Goal: Find specific page/section: Find specific page/section

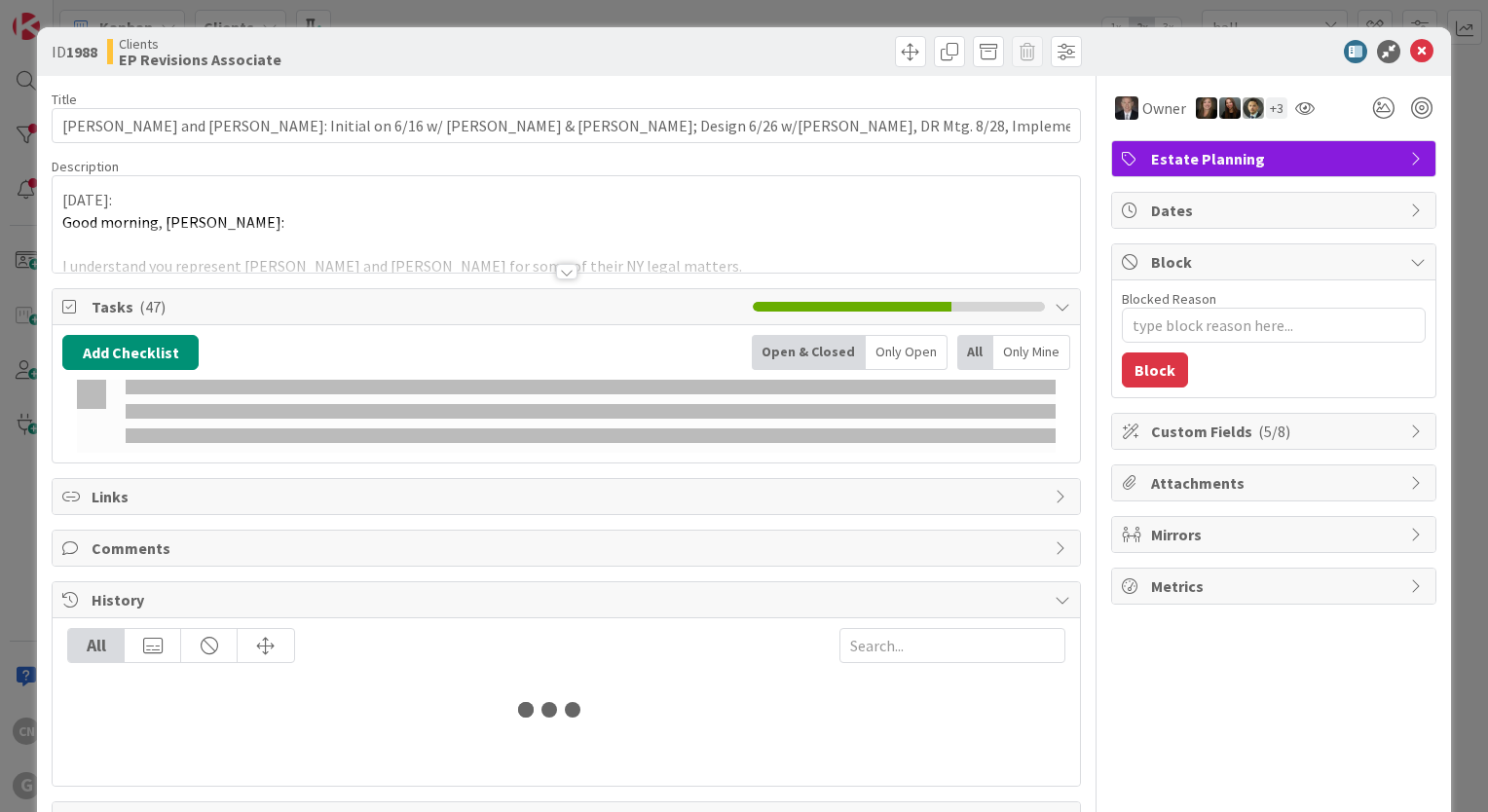
type input "hall"
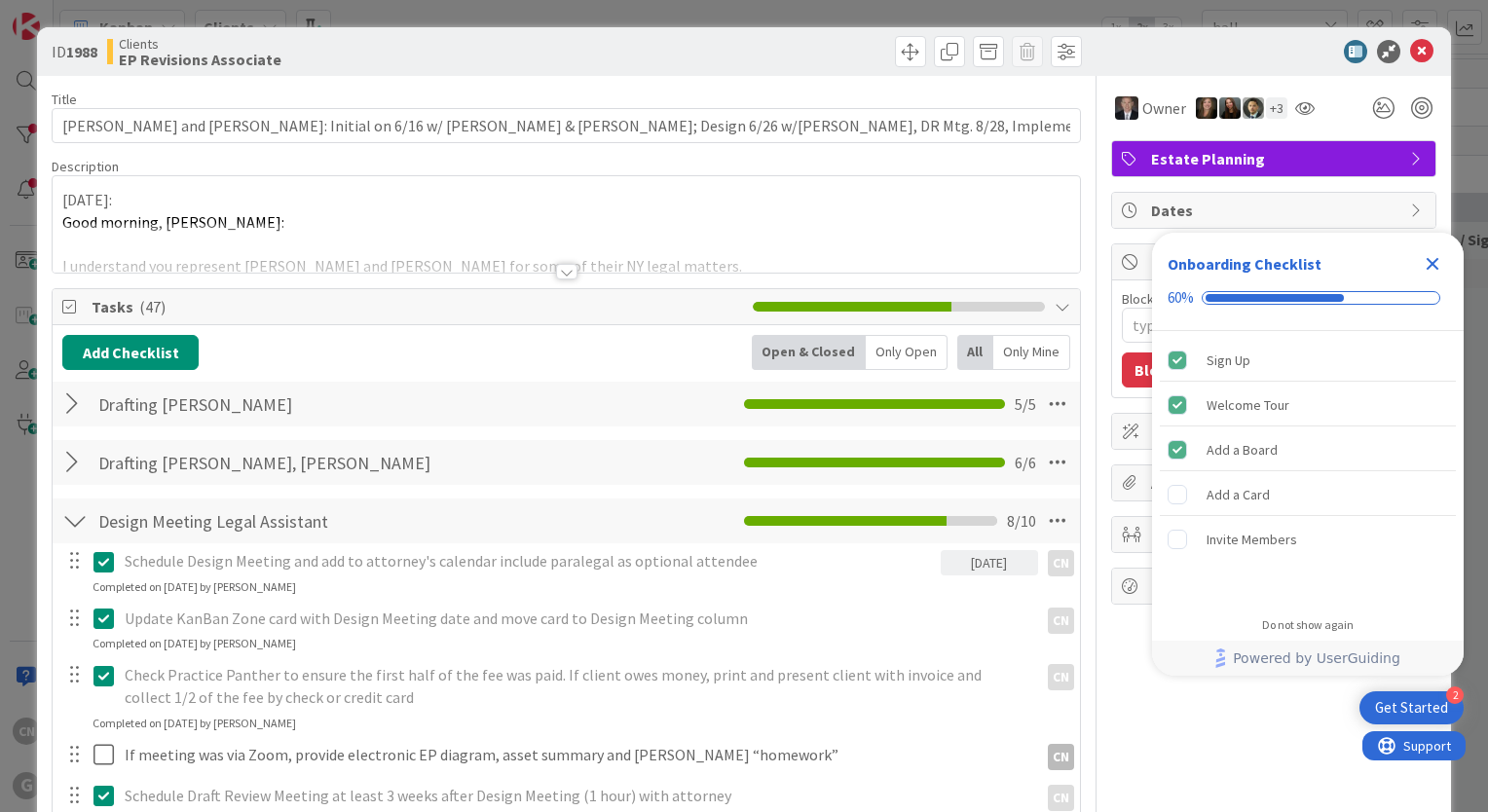
click at [561, 270] on div at bounding box center [567, 272] width 22 height 16
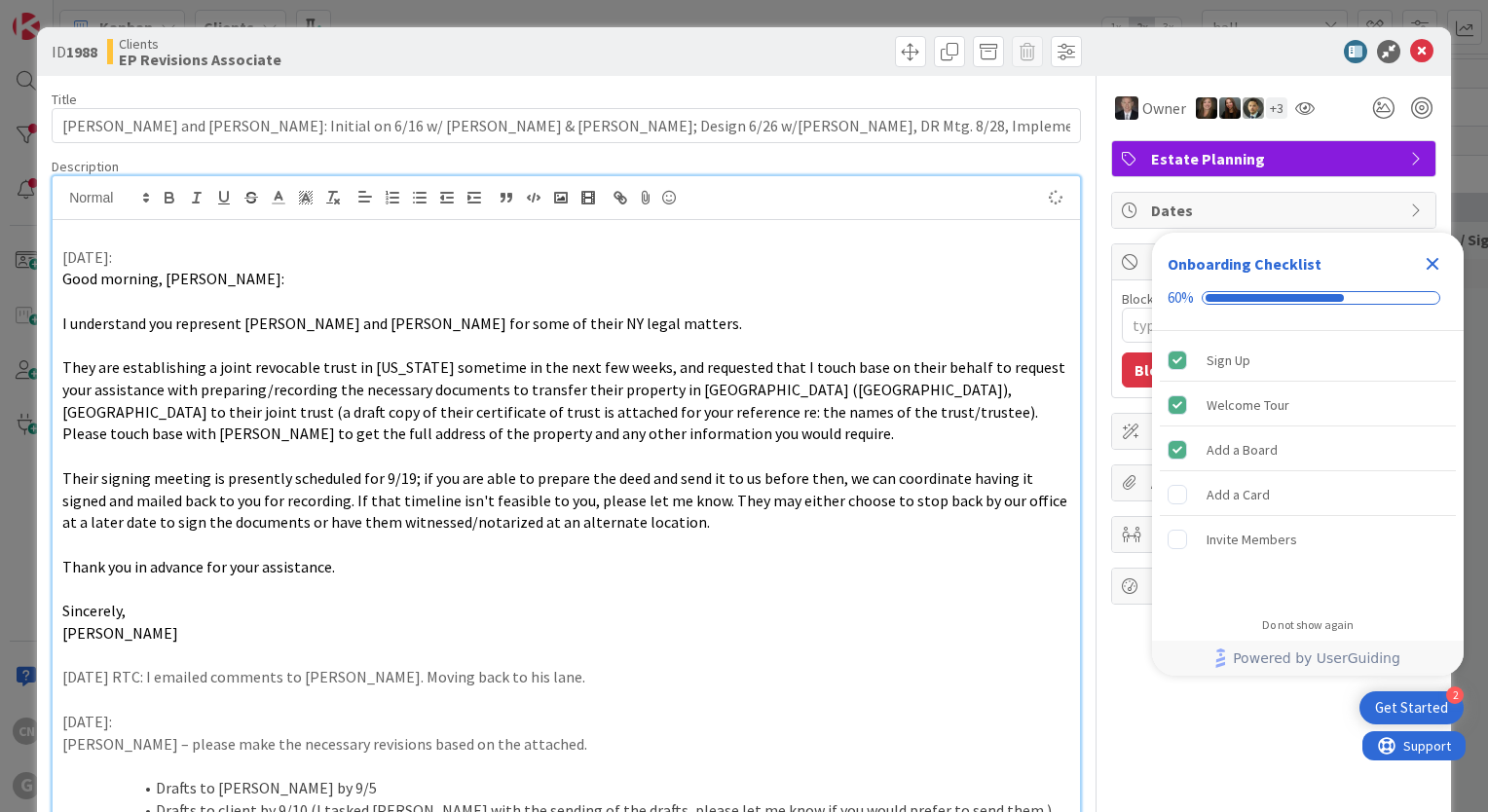
type textarea "x"
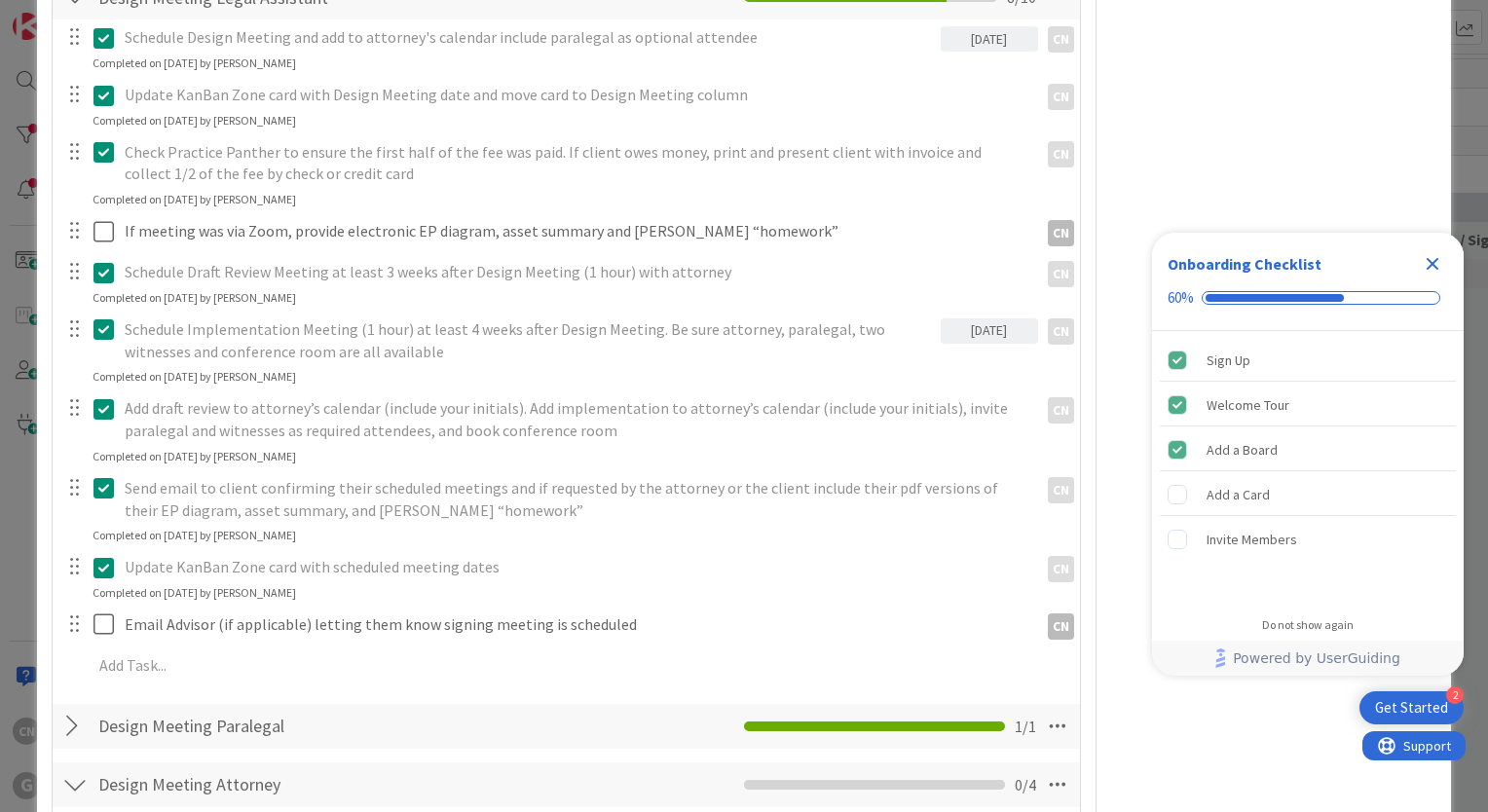
scroll to position [2043, 0]
click at [1437, 261] on icon "Close Checklist" at bounding box center [1432, 264] width 13 height 13
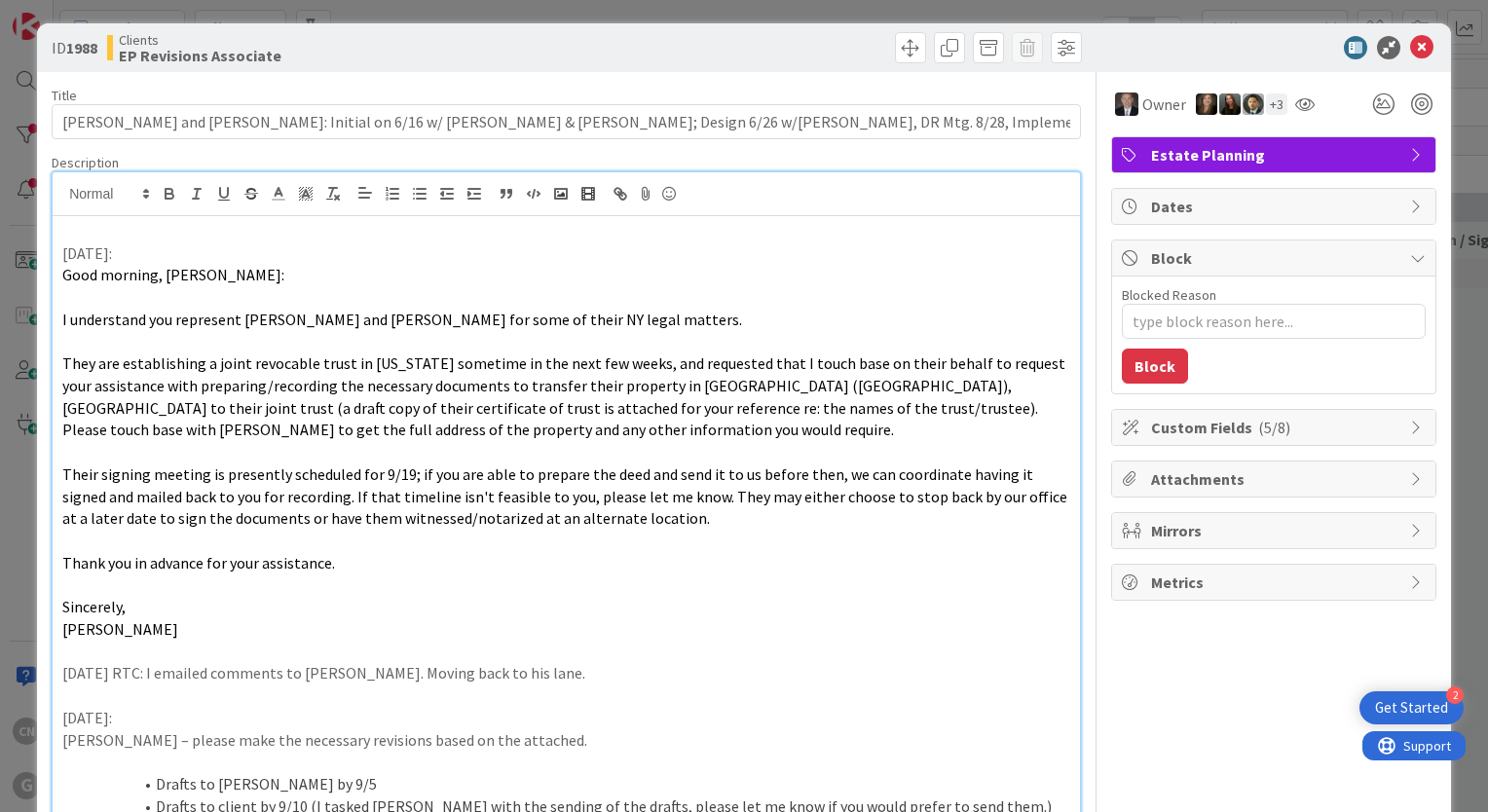
scroll to position [0, 0]
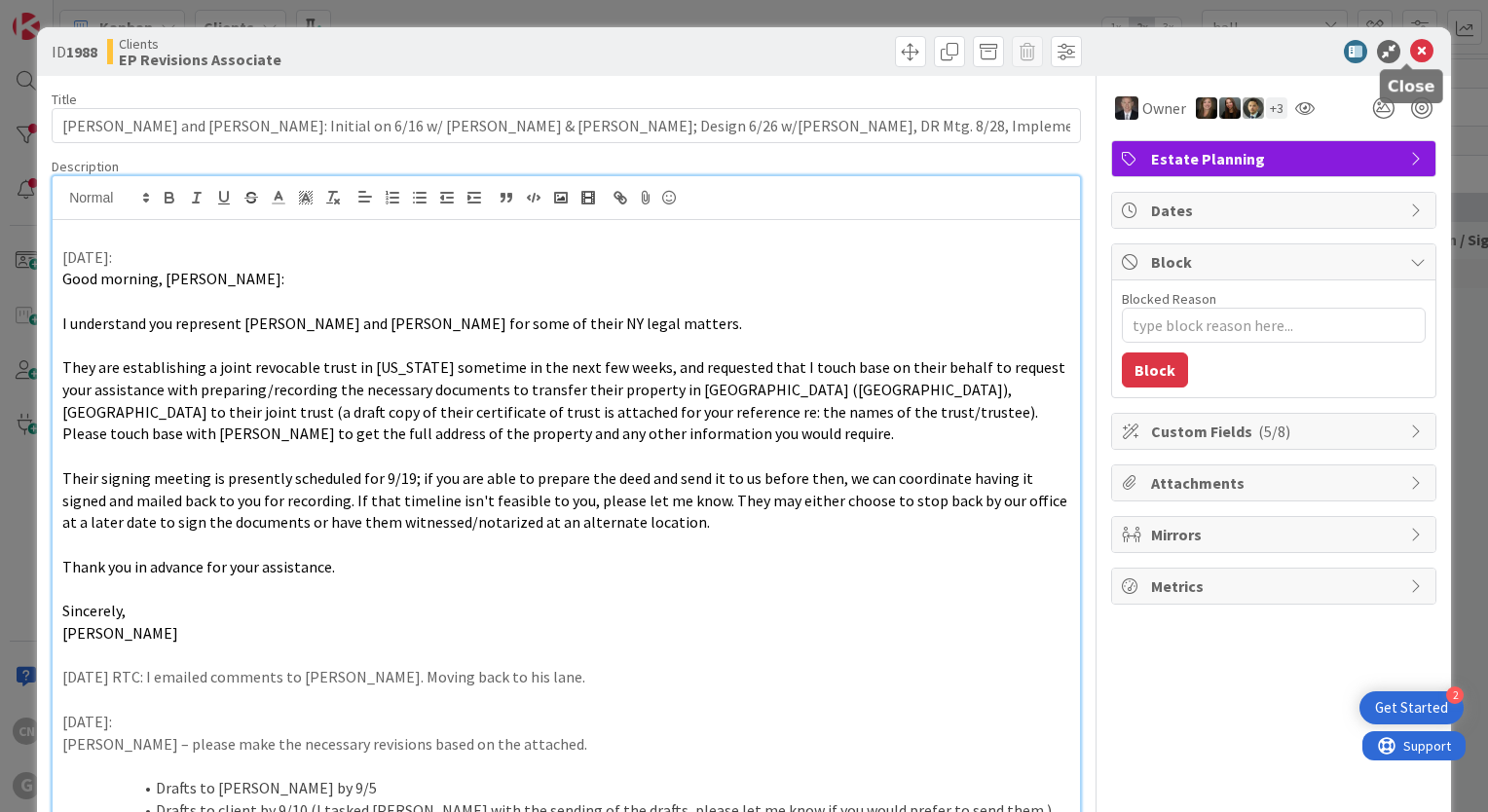
click at [1410, 52] on icon at bounding box center [1421, 52] width 24 height 24
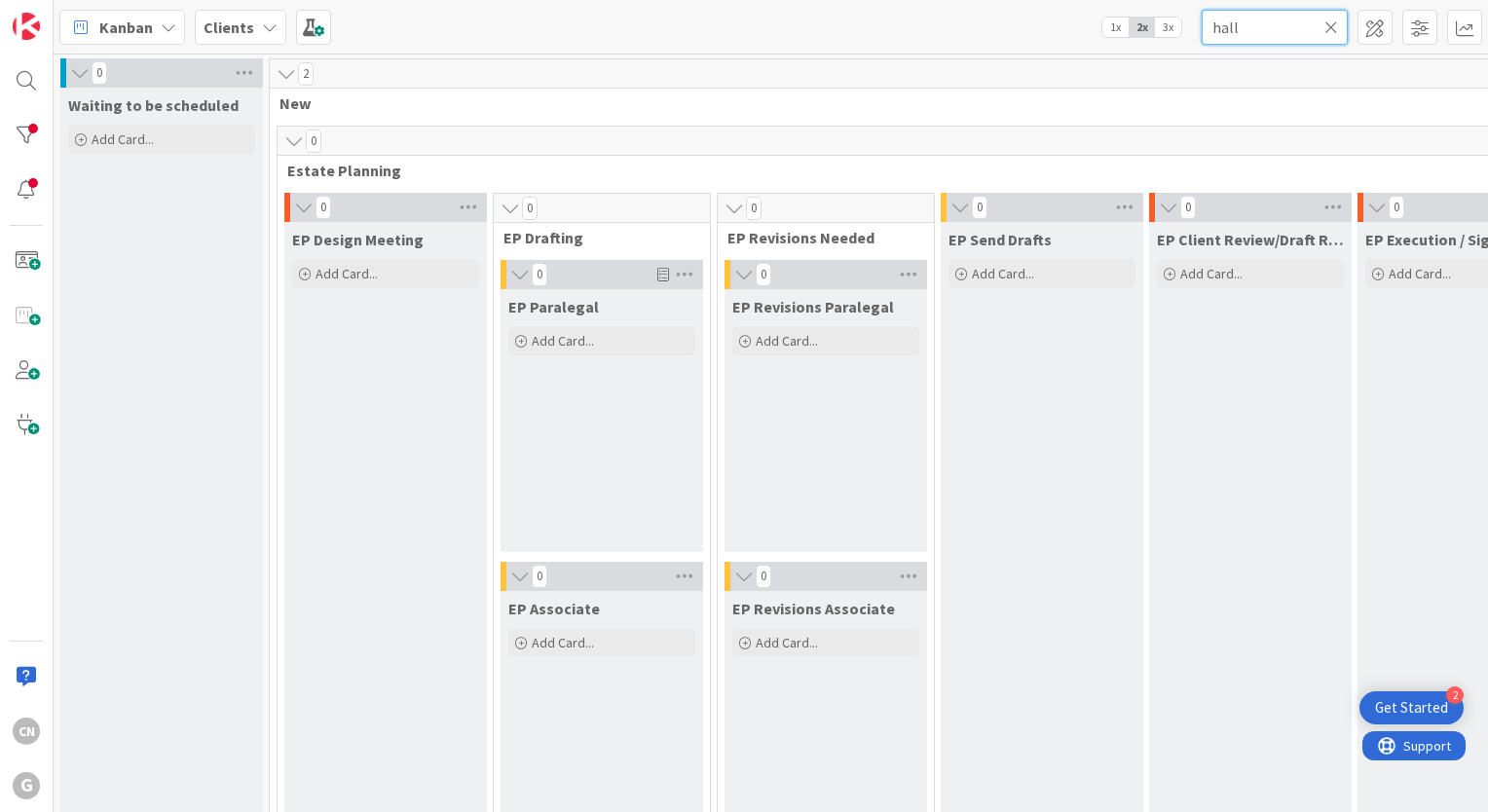
drag, startPoint x: 1283, startPoint y: 30, endPoint x: 1167, endPoint y: 34, distance: 116.1
click at [1168, 34] on div "Kanban Clients 1x 2x 3x hall" at bounding box center [771, 26] width 1434 height 54
type input "grende"
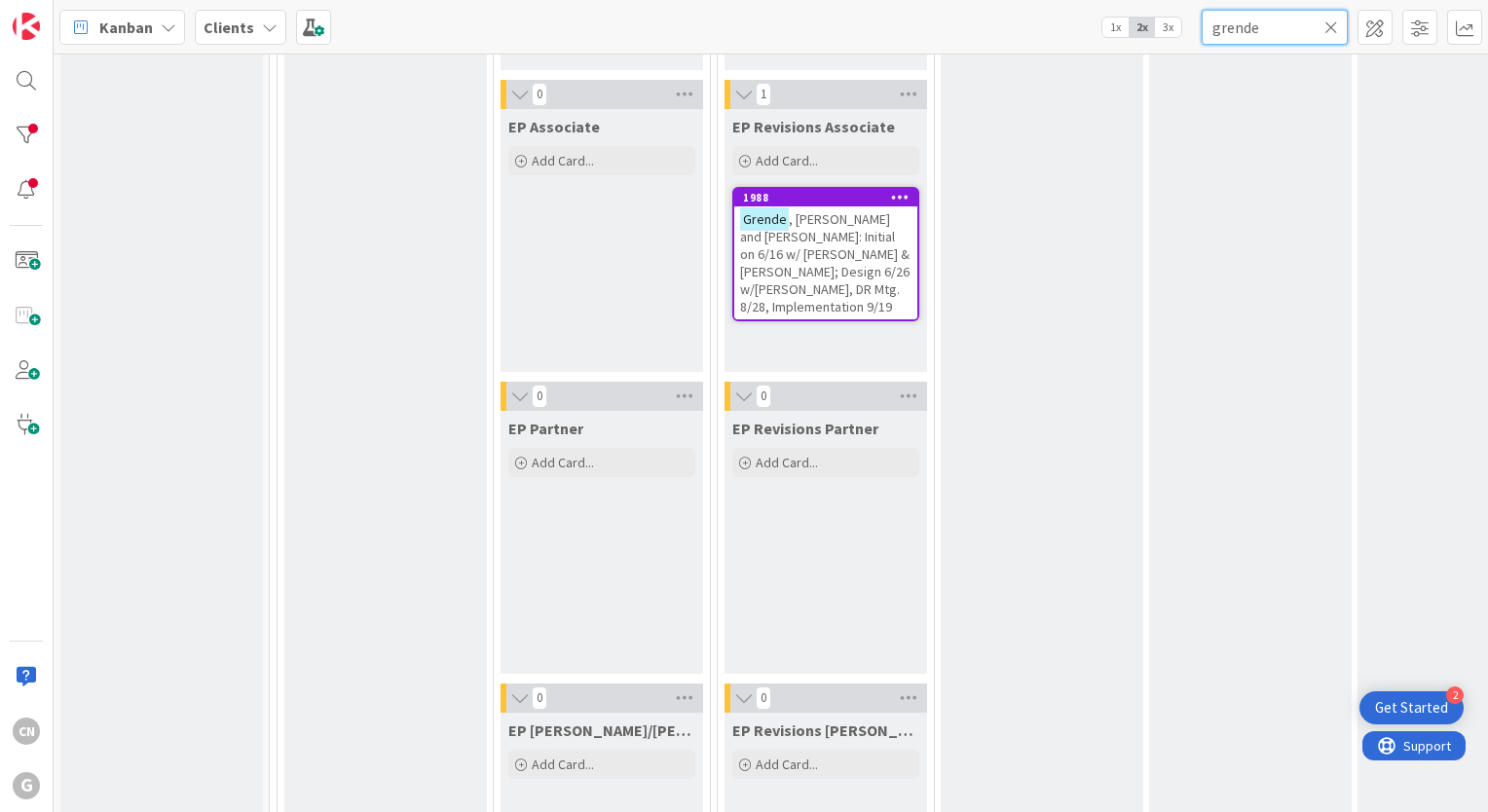
scroll to position [485, 0]
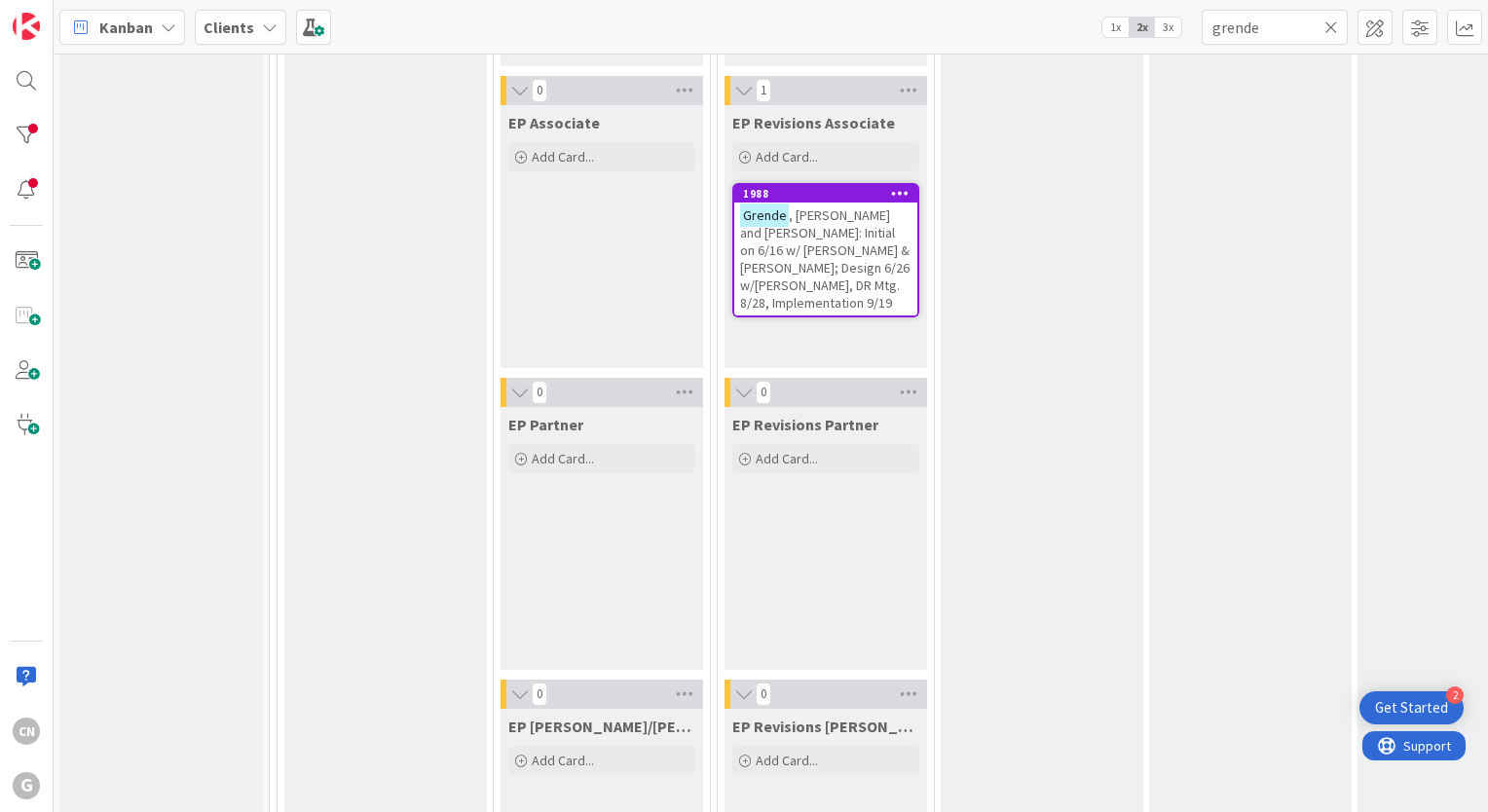
click at [854, 233] on span ", David and Catherine: Initial on 6/16 w/ Brad & Chris; Design 6/26 w/Chris, DR…" at bounding box center [824, 258] width 170 height 105
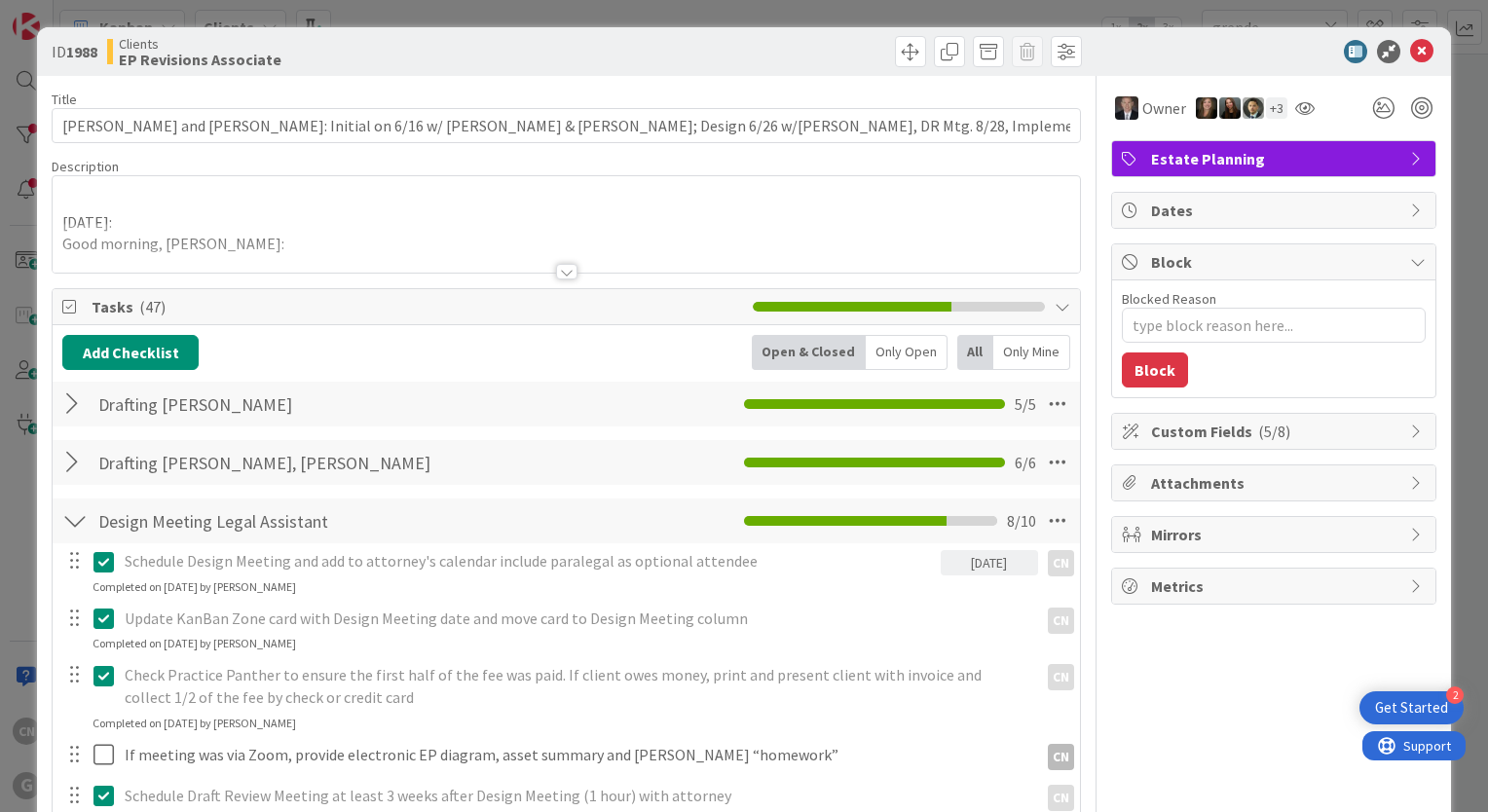
click at [556, 269] on div at bounding box center [567, 272] width 22 height 16
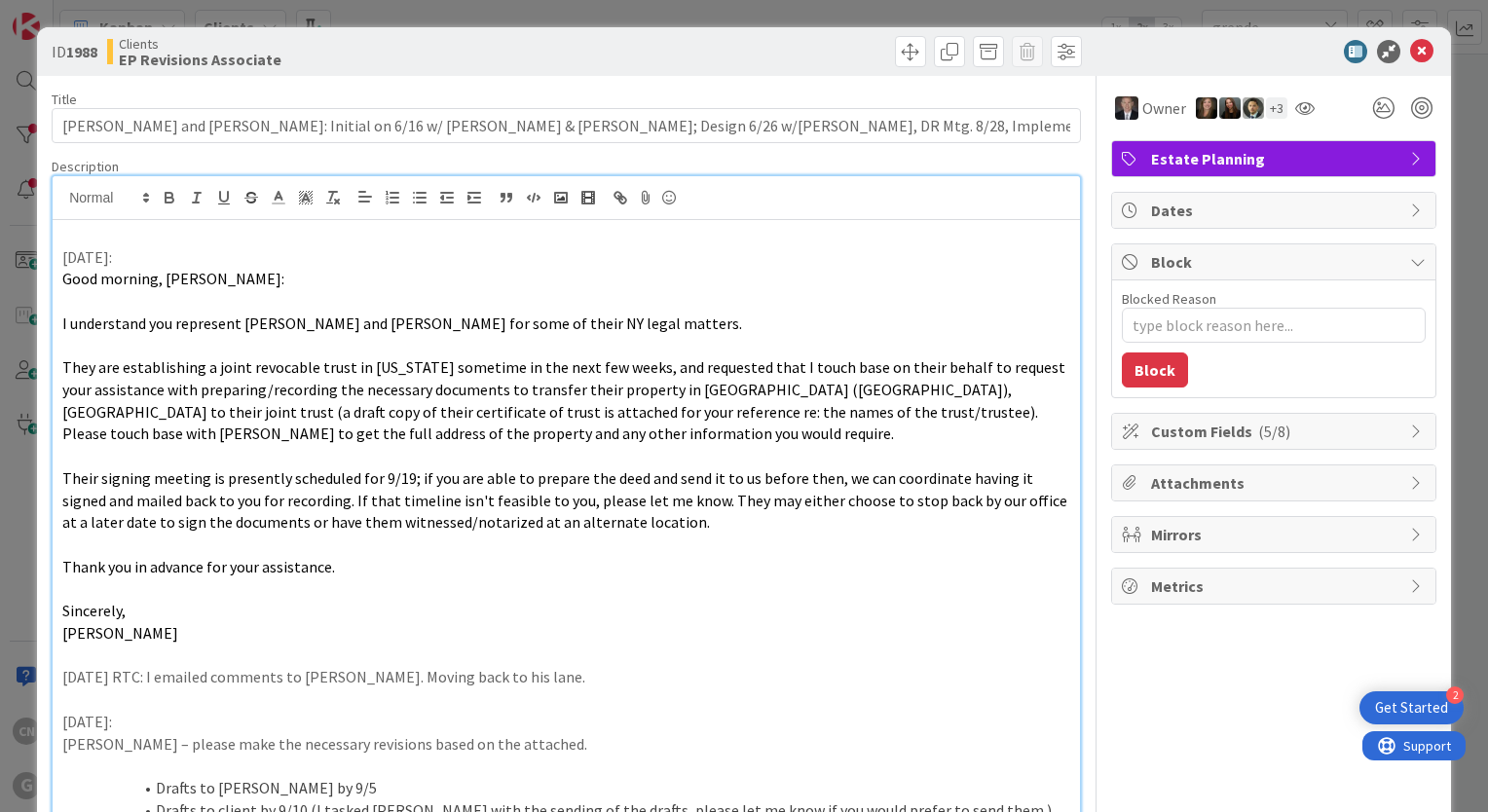
type textarea "x"
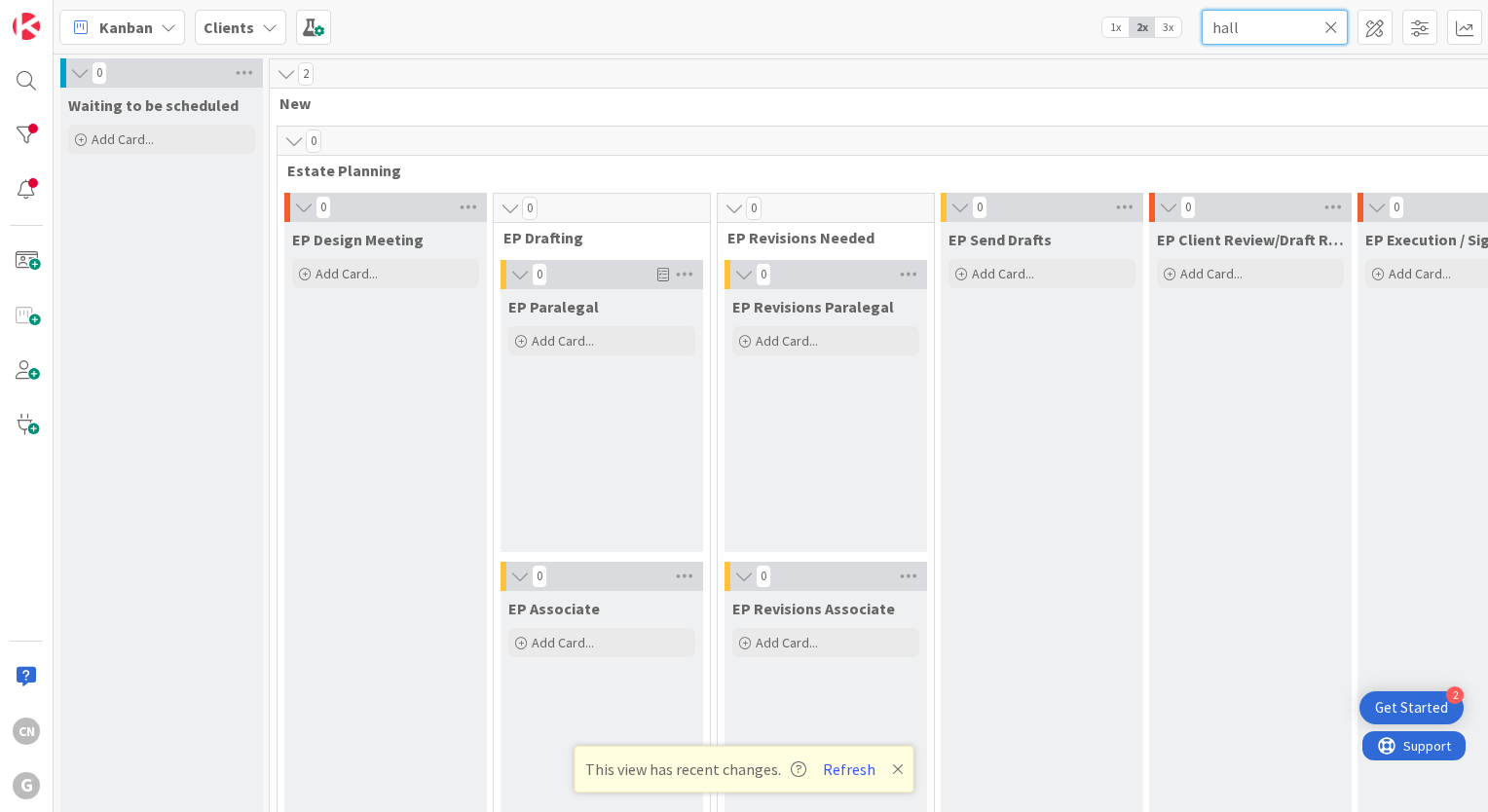
click at [1270, 31] on input "hall" at bounding box center [1274, 27] width 146 height 35
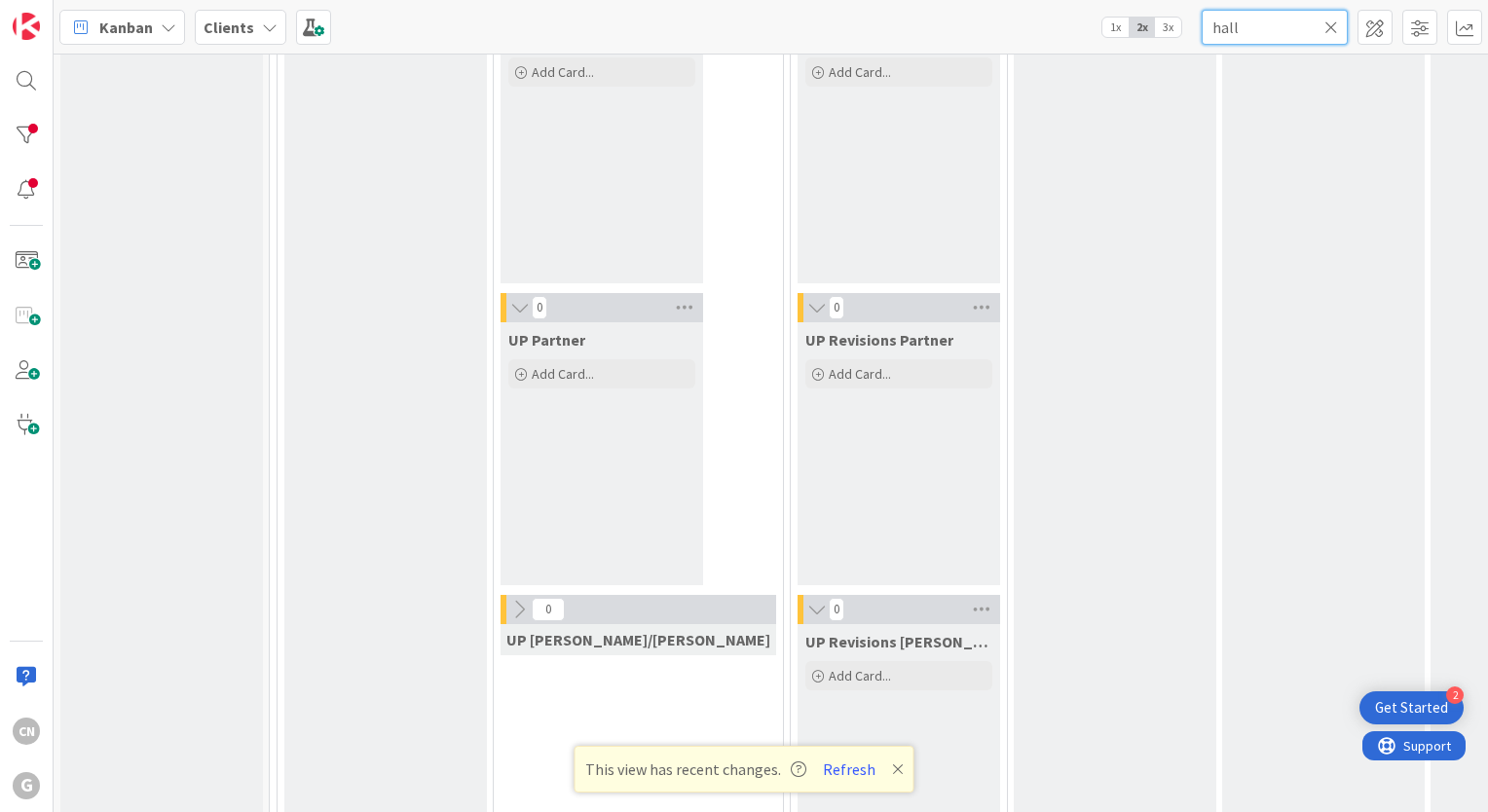
scroll to position [3424, 0]
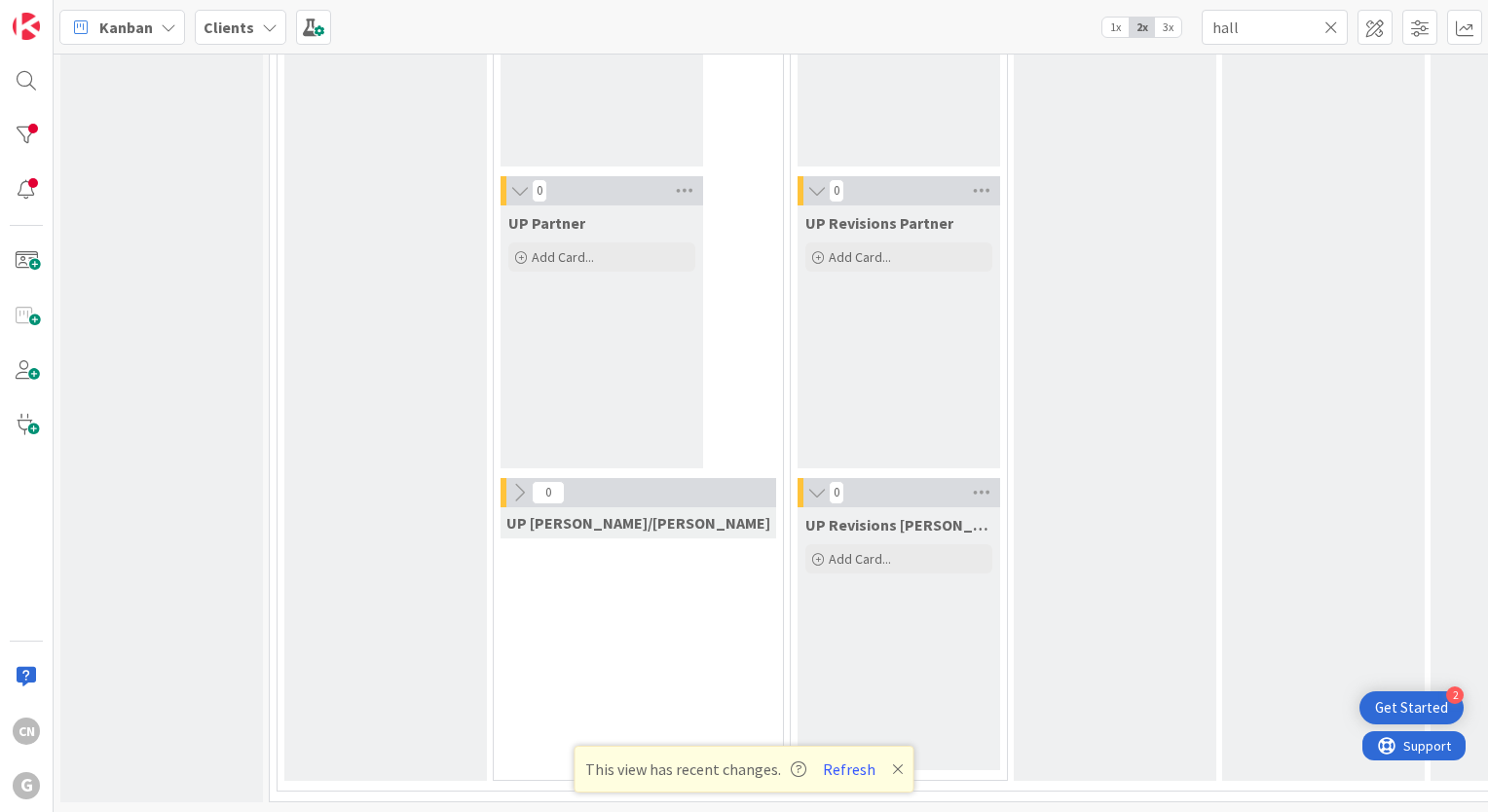
click at [893, 766] on icon at bounding box center [898, 769] width 12 height 16
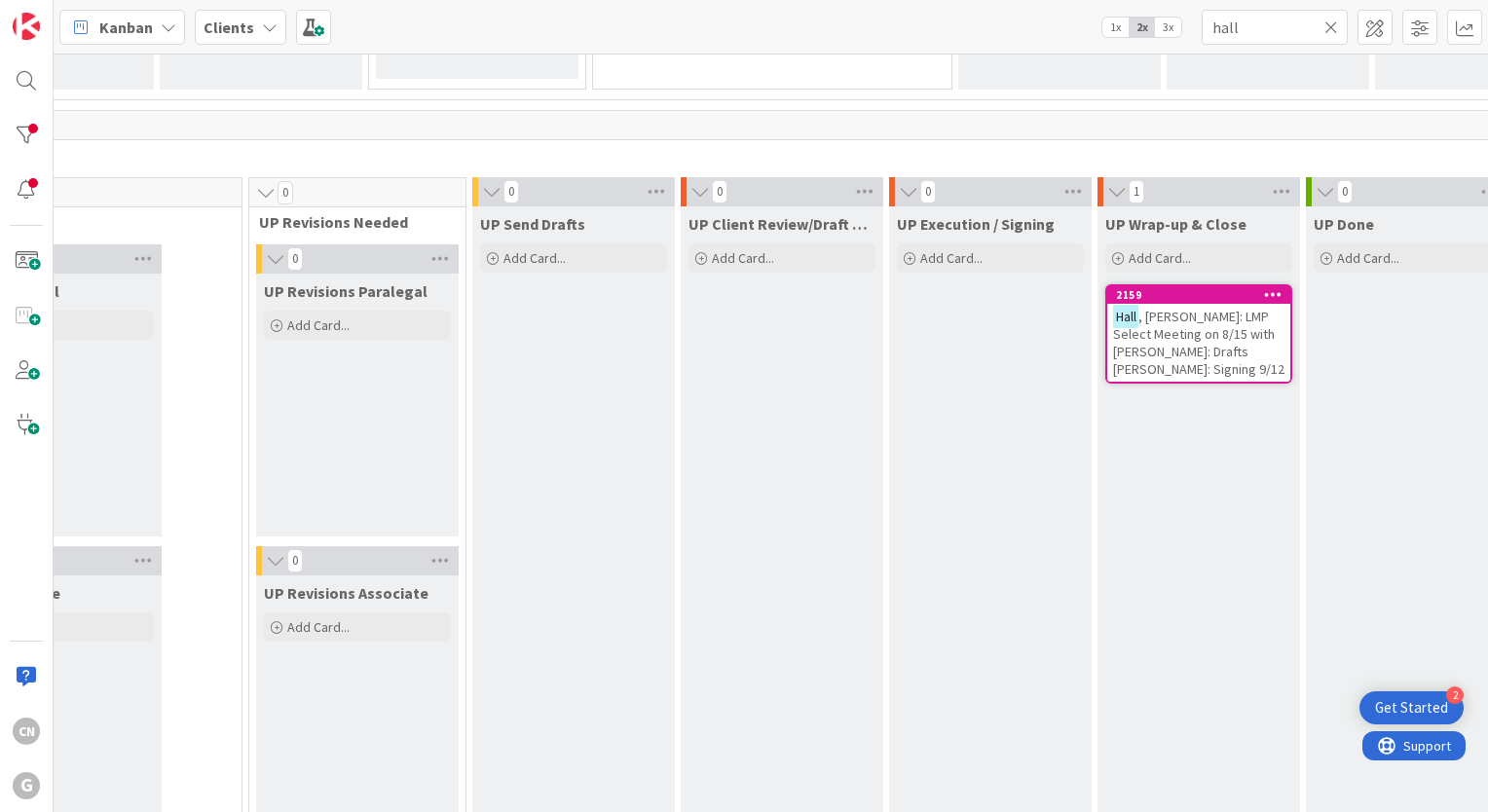
scroll to position [2742, 541]
click at [1113, 337] on span ", [PERSON_NAME]: LMP Select Meeting on 8/15 with [PERSON_NAME]: Drafts [PERSON_…" at bounding box center [1199, 341] width 172 height 70
type textarea "x"
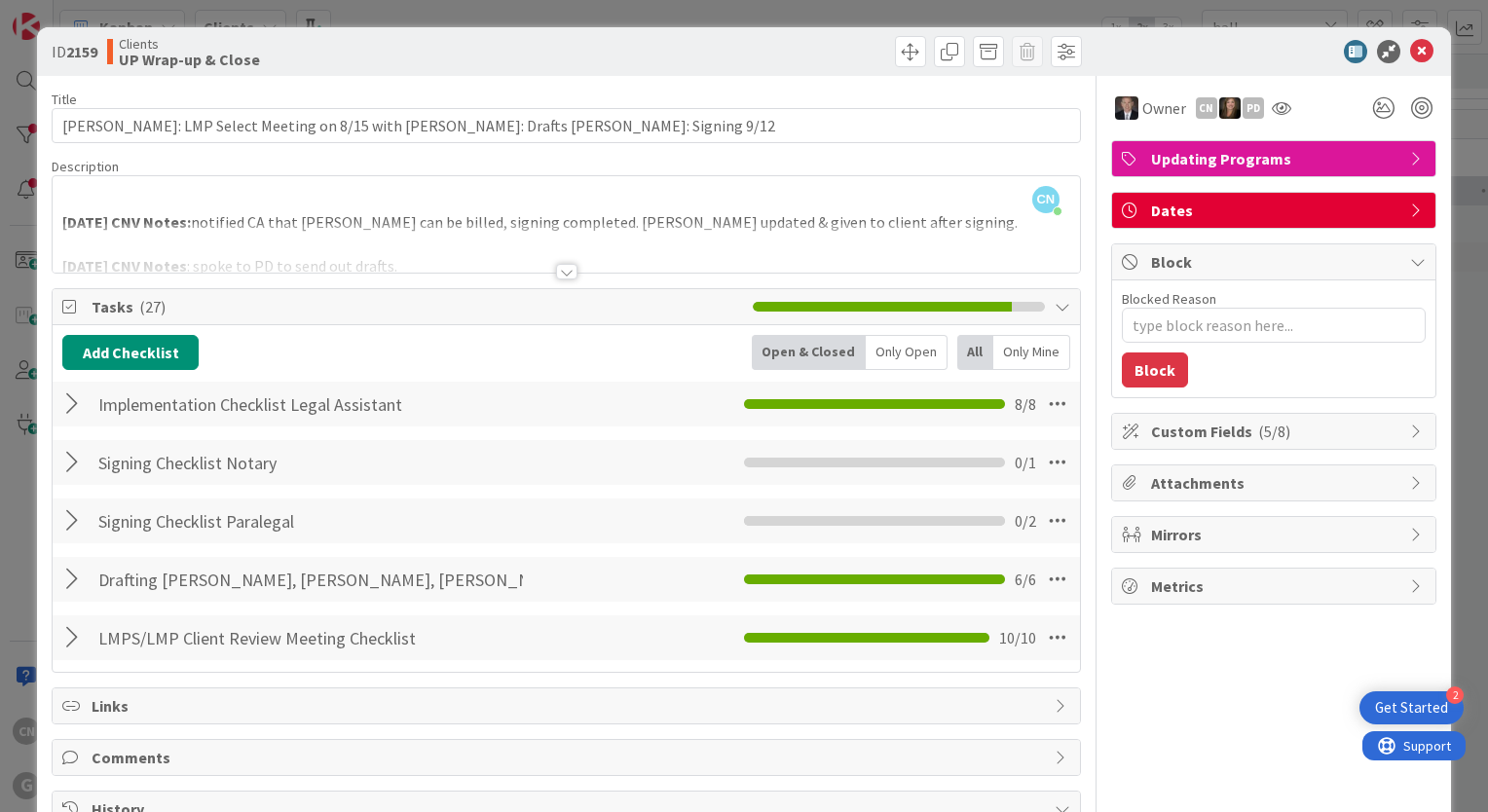
click at [70, 400] on div at bounding box center [76, 404] width 26 height 35
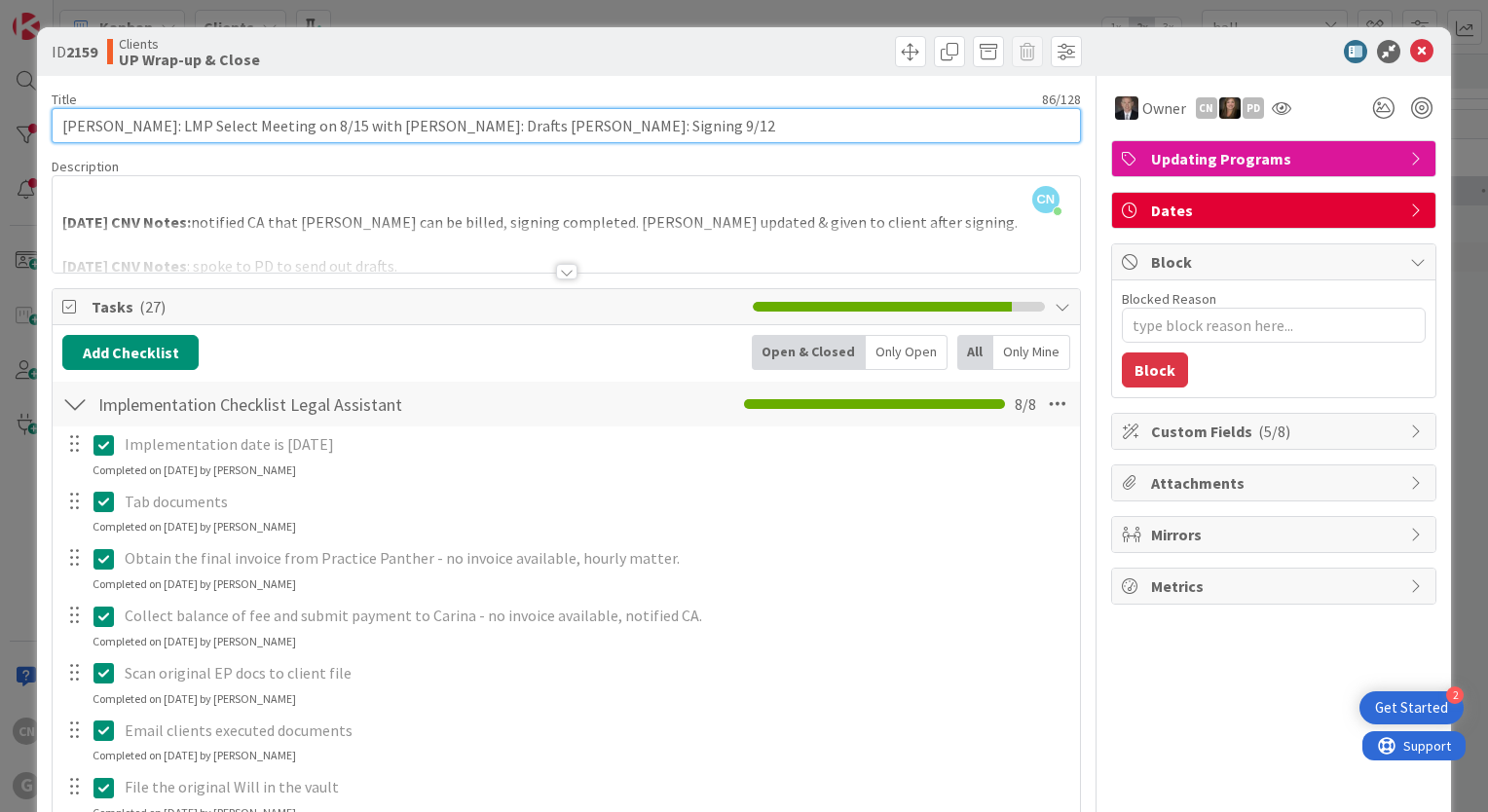
click at [657, 127] on input "[PERSON_NAME]: LMP Select Meeting on 8/15 with [PERSON_NAME]: Drafts [PERSON_NA…" at bounding box center [566, 126] width 1029 height 35
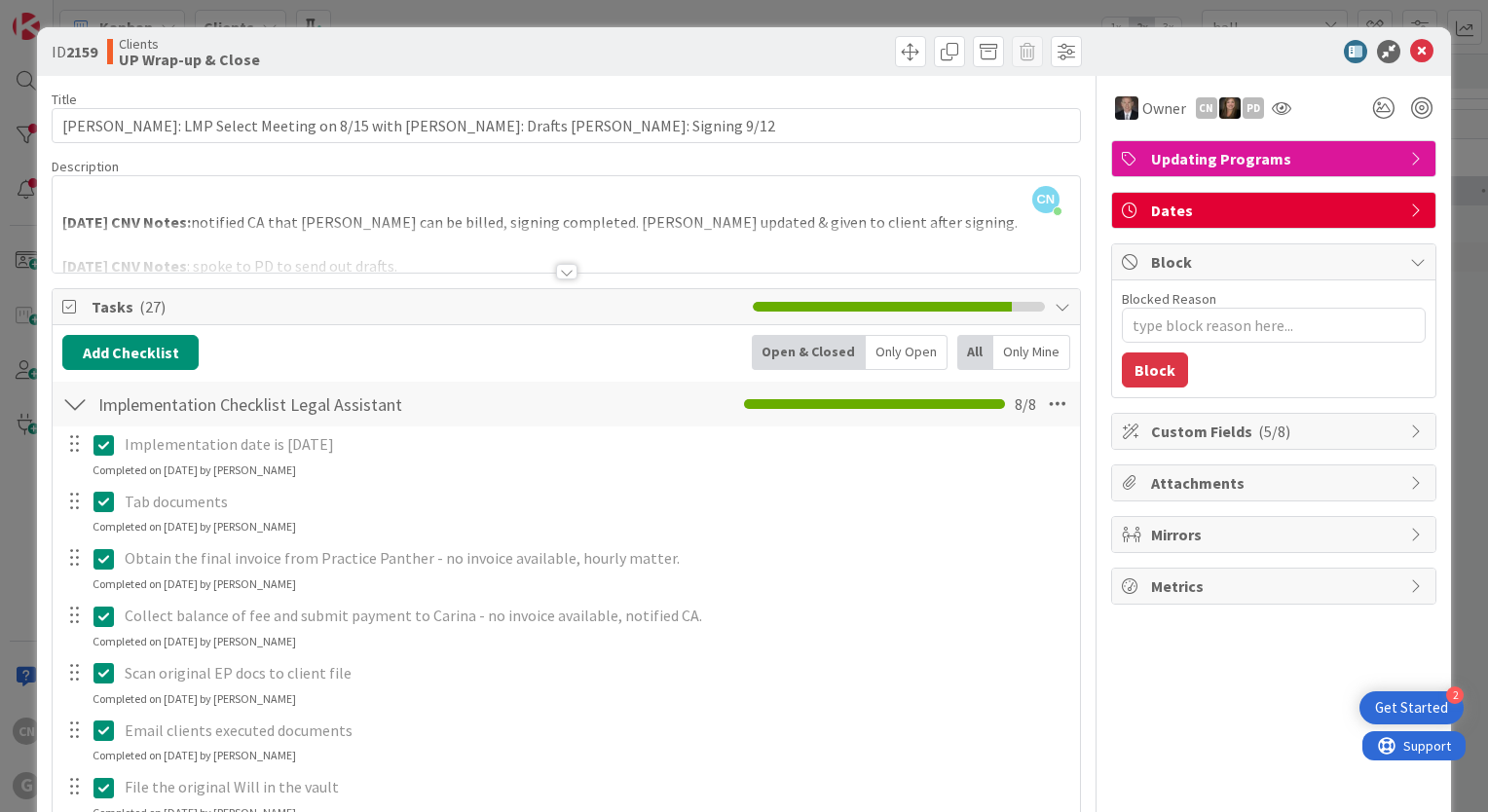
click at [880, 228] on div at bounding box center [566, 247] width 1027 height 50
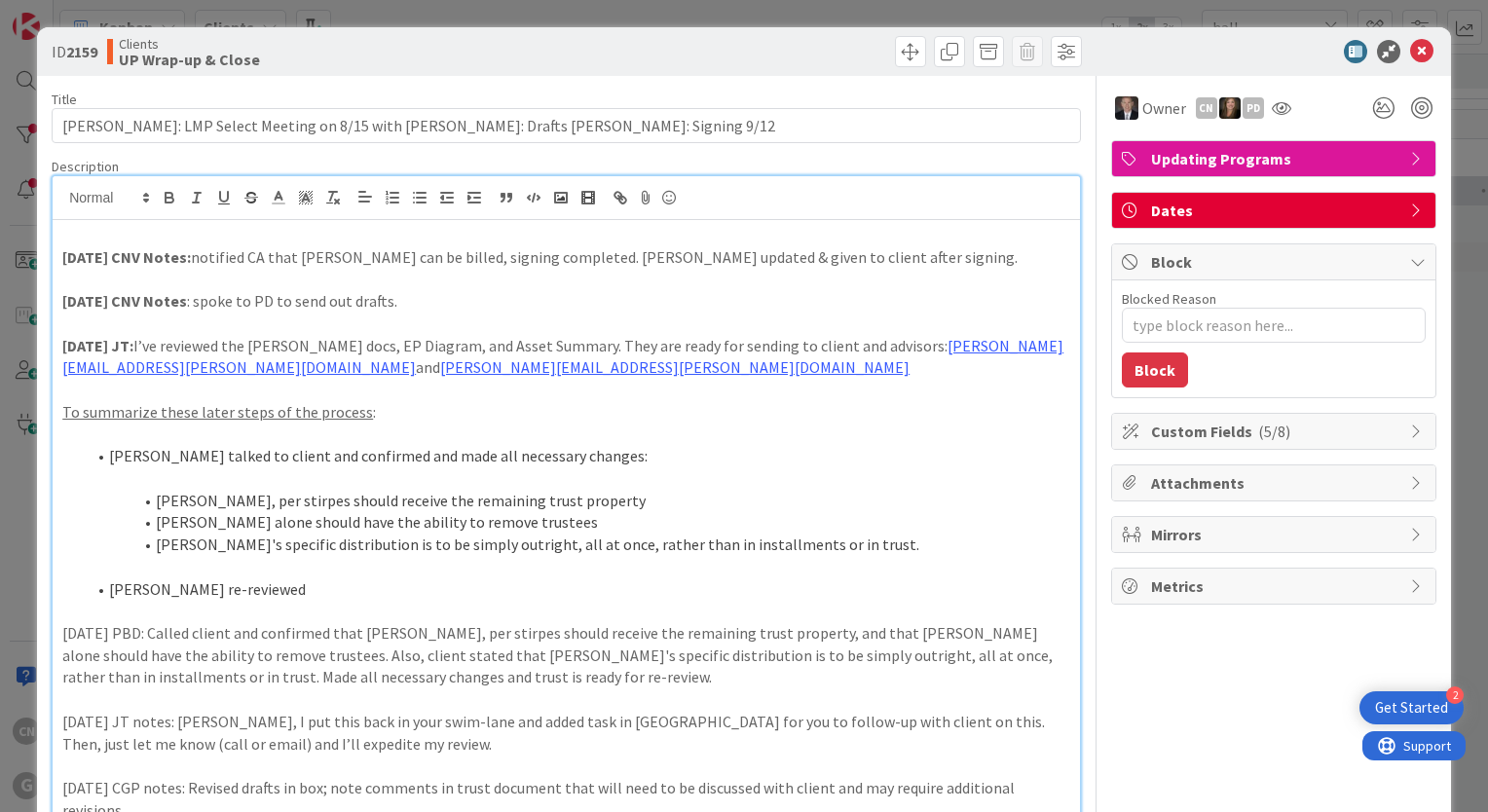
click at [89, 259] on strong "9.11.25 CNV Notes:" at bounding box center [127, 257] width 128 height 20
type textarea "x"
click at [1410, 50] on icon at bounding box center [1421, 52] width 24 height 24
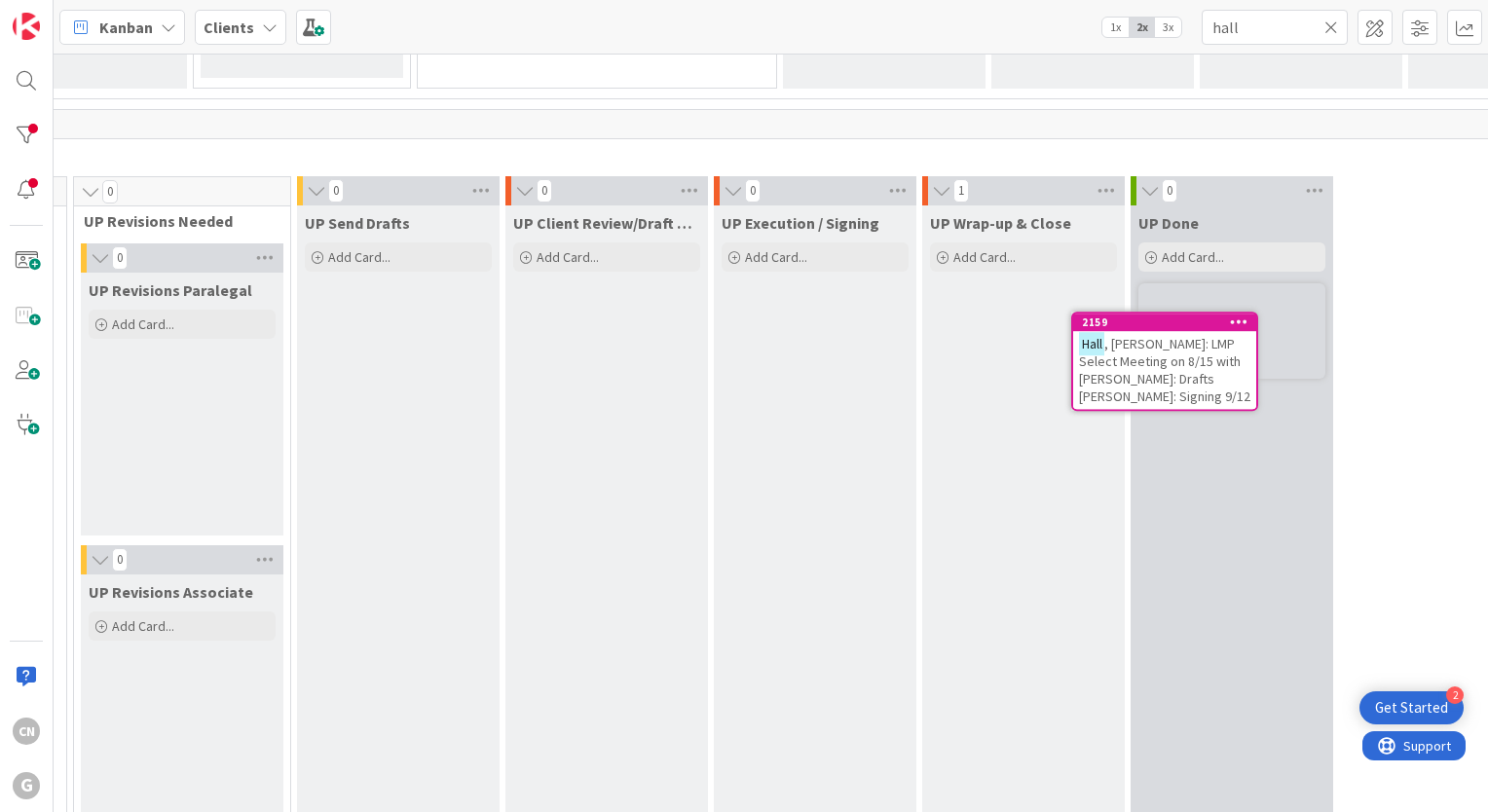
scroll to position [2742, 731]
